Goal: Check status: Check status

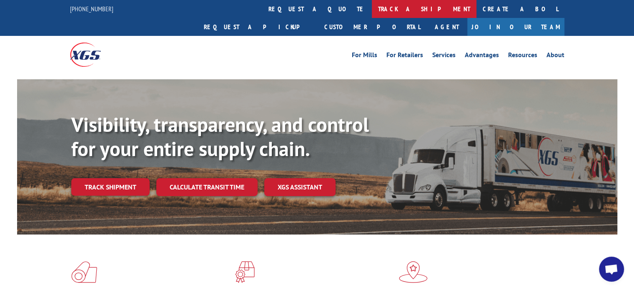
click at [372, 7] on link "track a shipment" at bounding box center [424, 9] width 105 height 18
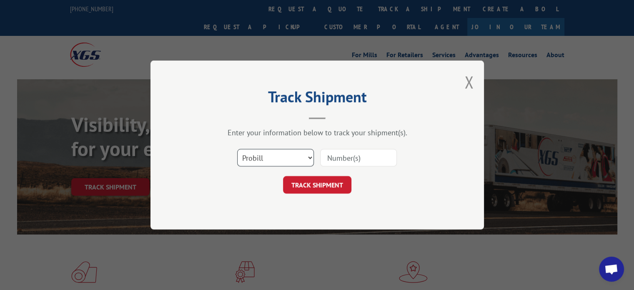
click at [291, 153] on select "Select category... Probill BOL PO" at bounding box center [275, 158] width 77 height 18
click at [237, 149] on select "Select category... Probill BOL PO" at bounding box center [275, 158] width 77 height 18
click at [338, 163] on input at bounding box center [358, 158] width 77 height 18
click at [275, 161] on select "Select category... Probill BOL PO" at bounding box center [275, 158] width 77 height 18
select select "probill"
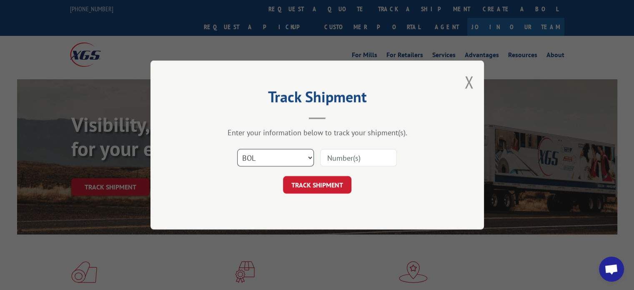
click at [237, 149] on select "Select category... Probill BOL PO" at bounding box center [275, 158] width 77 height 18
click at [341, 158] on input at bounding box center [358, 158] width 77 height 18
paste input "PU00062578"
type input "PU00062578"
click at [314, 186] on button "TRACK SHIPMENT" at bounding box center [317, 185] width 68 height 18
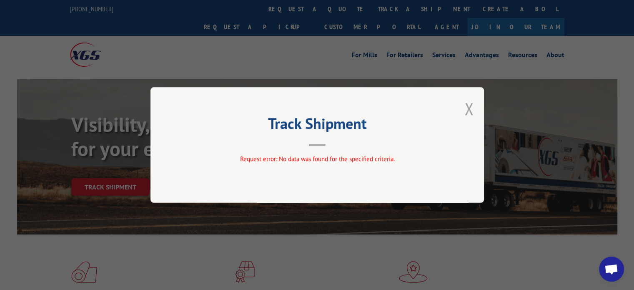
click at [467, 105] on button "Close modal" at bounding box center [469, 109] width 9 height 22
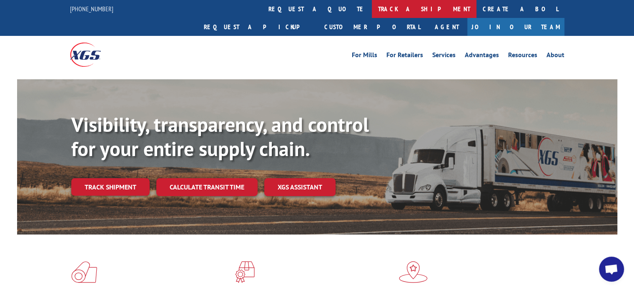
click at [372, 8] on link "track a shipment" at bounding box center [424, 9] width 105 height 18
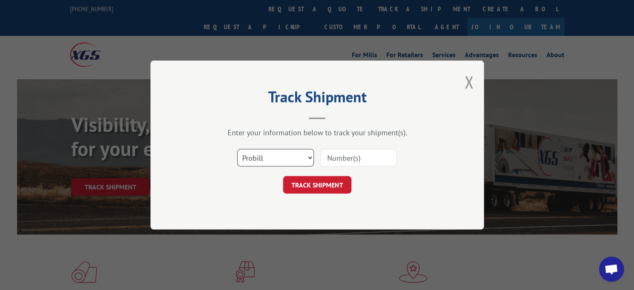
click at [296, 155] on select "Select category... Probill BOL PO" at bounding box center [275, 158] width 77 height 18
select select "po"
click at [237, 149] on select "Select category... Probill BOL PO" at bounding box center [275, 158] width 77 height 18
click at [329, 173] on form "Select category... Probill BOL PO TRACK SHIPMENT" at bounding box center [317, 169] width 250 height 50
click at [325, 183] on button "TRACK SHIPMENT" at bounding box center [317, 185] width 68 height 18
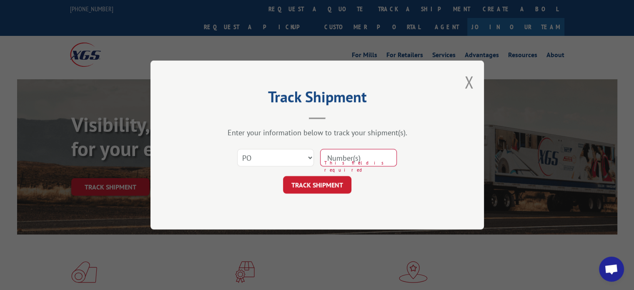
click at [342, 145] on div "Select category... Probill BOL PO This field is required" at bounding box center [317, 158] width 250 height 28
click at [332, 161] on input at bounding box center [358, 158] width 77 height 18
paste input "PU00062578"
type input "PU00062578"
click at [314, 198] on div "Track Shipment Enter your information below to track your shipment(s). Select c…" at bounding box center [318, 144] width 334 height 169
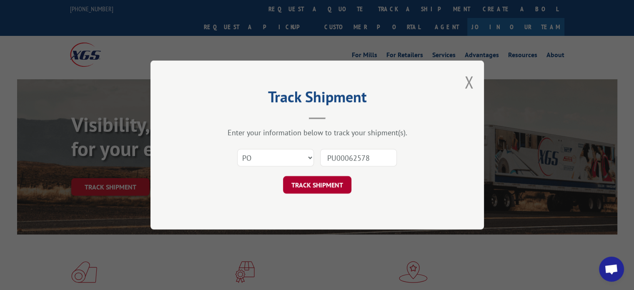
click at [312, 186] on button "TRACK SHIPMENT" at bounding box center [317, 185] width 68 height 18
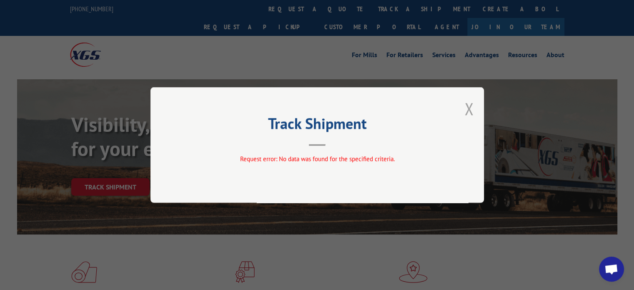
click at [472, 104] on button "Close modal" at bounding box center [469, 109] width 9 height 22
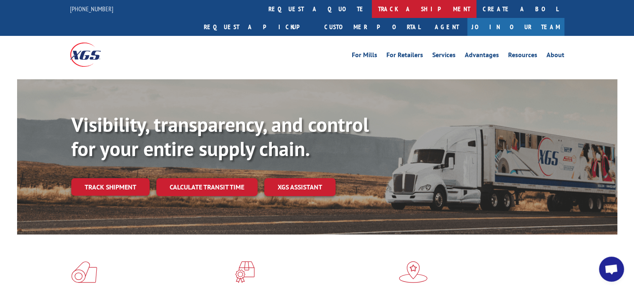
click at [372, 5] on link "track a shipment" at bounding box center [424, 9] width 105 height 18
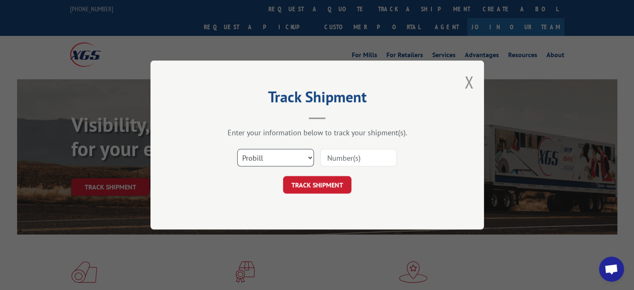
click at [306, 157] on select "Select category... Probill BOL PO" at bounding box center [275, 158] width 77 height 18
select select "po"
click at [237, 149] on select "Select category... Probill BOL PO" at bounding box center [275, 158] width 77 height 18
click at [337, 160] on input at bounding box center [358, 158] width 77 height 18
paste input "17565154"
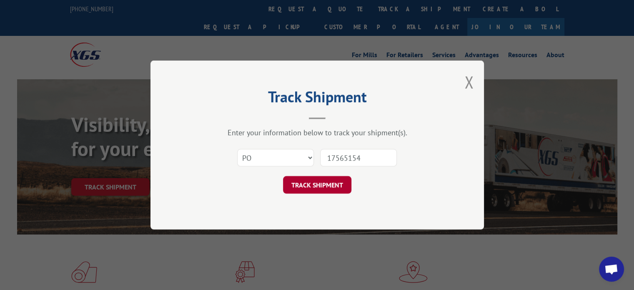
type input "17565154"
click at [309, 182] on button "TRACK SHIPMENT" at bounding box center [317, 185] width 68 height 18
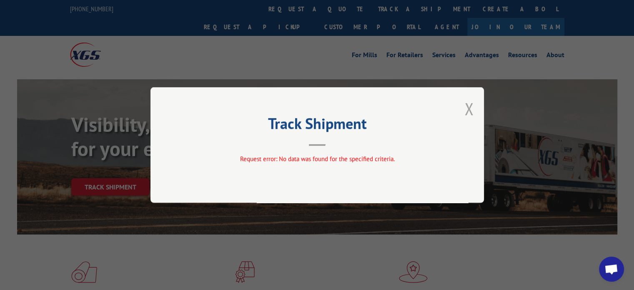
click at [468, 108] on button "Close modal" at bounding box center [469, 109] width 9 height 22
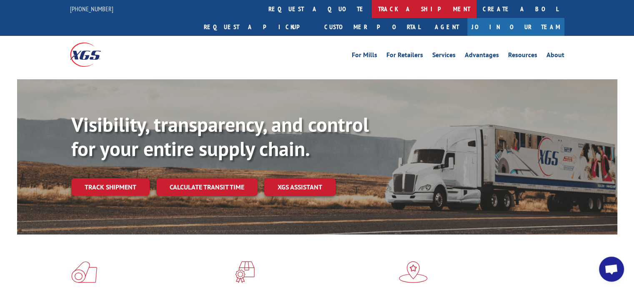
click at [372, 6] on link "track a shipment" at bounding box center [424, 9] width 105 height 18
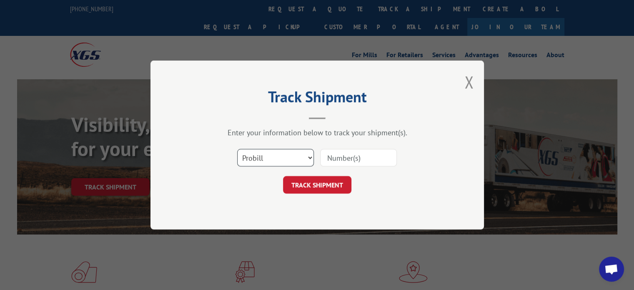
click at [300, 158] on select "Select category... Probill BOL PO" at bounding box center [275, 158] width 77 height 18
select select "po"
click at [237, 149] on select "Select category... Probill BOL PO" at bounding box center [275, 158] width 77 height 18
click at [347, 160] on input at bounding box center [358, 158] width 77 height 18
paste input "17565154"
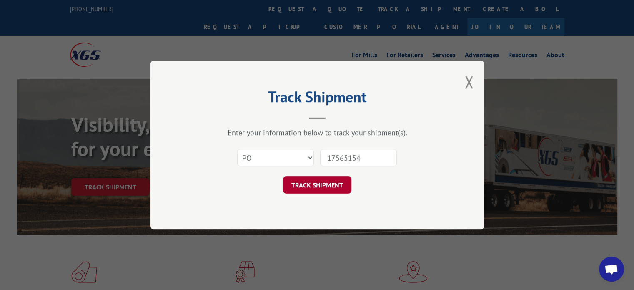
type input "17565154"
click at [324, 179] on button "TRACK SHIPMENT" at bounding box center [317, 185] width 68 height 18
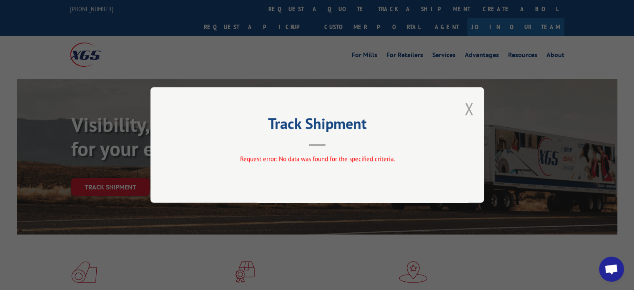
click at [472, 111] on button "Close modal" at bounding box center [469, 109] width 9 height 22
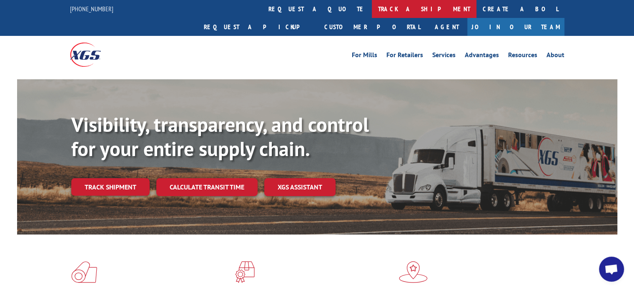
click at [372, 8] on link "track a shipment" at bounding box center [424, 9] width 105 height 18
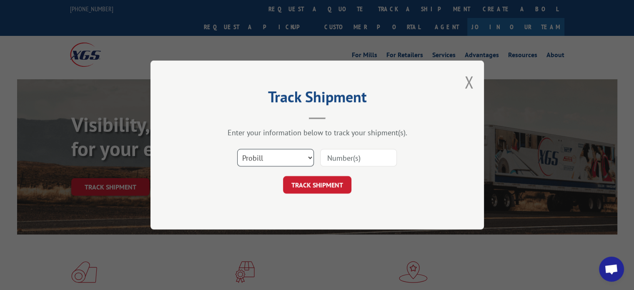
click at [285, 149] on select "Select category... Probill BOL PO" at bounding box center [275, 158] width 77 height 18
drag, startPoint x: 285, startPoint y: 149, endPoint x: 278, endPoint y: 178, distance: 30.1
click at [278, 178] on form "Select category... Probill BOL PO TRACK SHIPMENT" at bounding box center [317, 169] width 250 height 50
click at [275, 161] on select "Select category... Probill BOL PO" at bounding box center [275, 158] width 77 height 18
select select "bol"
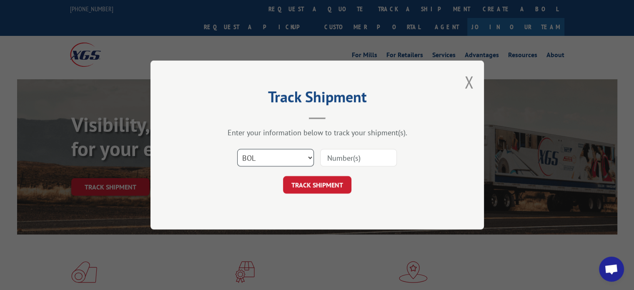
click at [237, 149] on select "Select category... Probill BOL PO" at bounding box center [275, 158] width 77 height 18
click at [340, 158] on input at bounding box center [358, 158] width 77 height 18
paste input "FPX00322889"
type input "FPX00322889"
click at [313, 178] on button "TRACK SHIPMENT" at bounding box center [317, 185] width 68 height 18
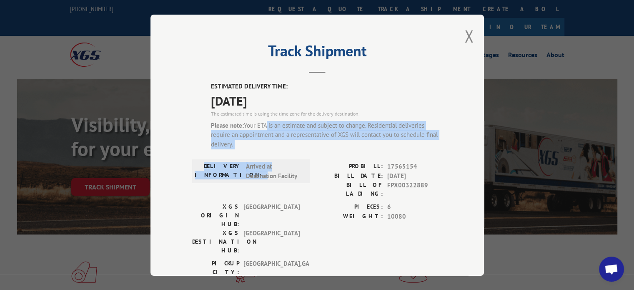
drag, startPoint x: 262, startPoint y: 128, endPoint x: 309, endPoint y: 167, distance: 60.7
click at [309, 167] on div "ESTIMATED DELIVERY TIME: [DATE] The estimated time is using the time zone for t…" at bounding box center [317, 251] width 250 height 338
click at [309, 167] on div "DELIVERY INFORMATION: Arrived at Destination Facility PROBILL: 17565154 BILL DA…" at bounding box center [317, 182] width 250 height 40
drag, startPoint x: 269, startPoint y: 149, endPoint x: 209, endPoint y: 134, distance: 61.5
click at [211, 134] on div "ESTIMATED DELIVERY TIME: [DATE] The estimated time is using the time zone for t…" at bounding box center [326, 119] width 231 height 74
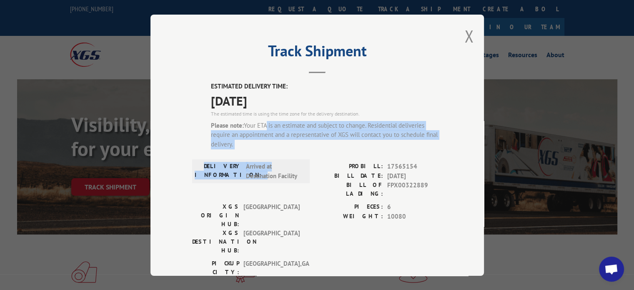
click at [267, 144] on div "Please note: Your ETA is an estimate and subject to change. Residential deliver…" at bounding box center [326, 135] width 231 height 28
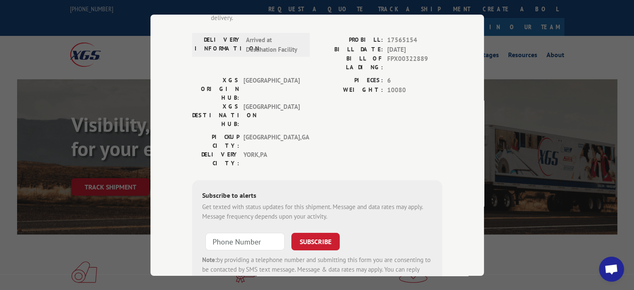
scroll to position [127, 0]
click at [224, 232] on input "+1 (___) ___-____" at bounding box center [245, 241] width 79 height 18
type input "[PHONE_NUMBER]"
click at [305, 232] on button "SUBSCRIBE" at bounding box center [315, 241] width 48 height 18
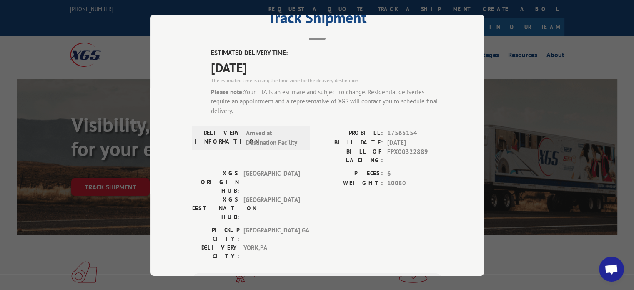
scroll to position [38, 0]
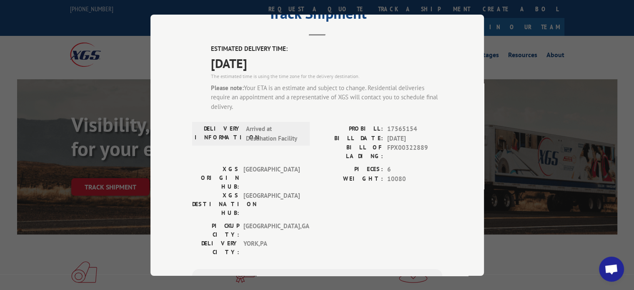
drag, startPoint x: 275, startPoint y: 98, endPoint x: 284, endPoint y: 107, distance: 12.1
click at [284, 107] on div "Please note: Your ETA is an estimate and subject to change. Residential deliver…" at bounding box center [326, 97] width 231 height 28
click at [283, 107] on div "Please note: Your ETA is an estimate and subject to change. Residential deliver…" at bounding box center [326, 97] width 231 height 28
drag, startPoint x: 277, startPoint y: 101, endPoint x: 292, endPoint y: 117, distance: 22.1
click at [292, 117] on div "ESTIMATED DELIVERY TIME: [DATE] The estimated time is using the time zone for t…" at bounding box center [317, 190] width 250 height 292
